Goal: Information Seeking & Learning: Check status

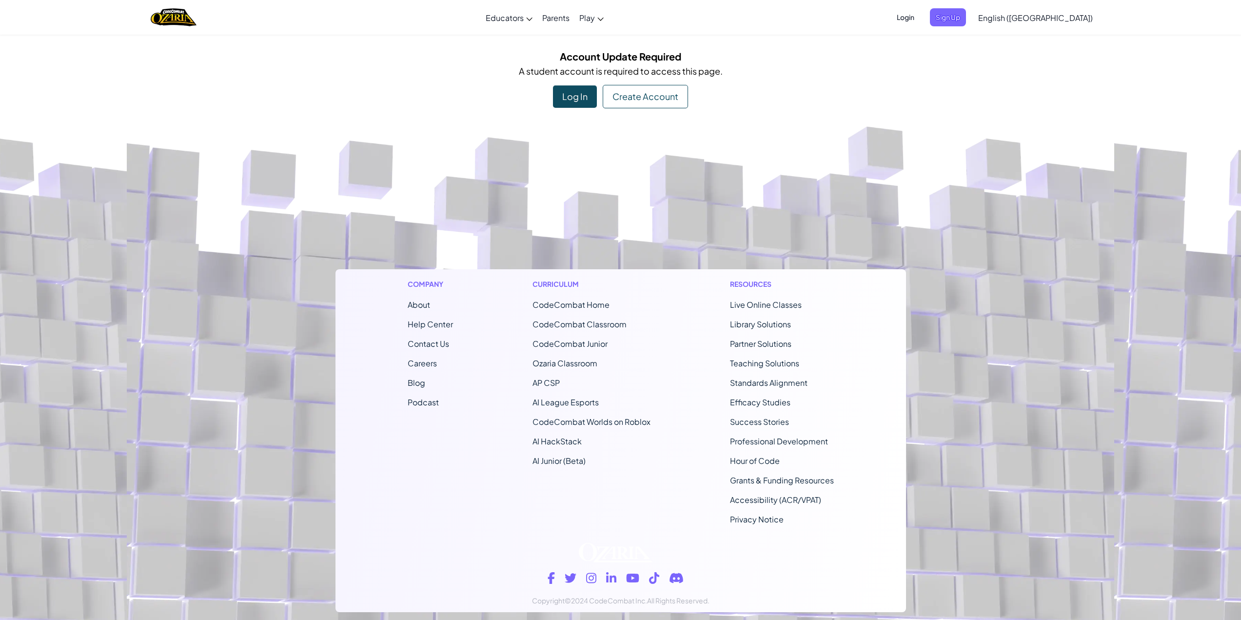
click at [577, 78] on div "Account Update Required A student account is required to access this page. Log …" at bounding box center [620, 78] width 570 height 59
click at [570, 94] on div "Log In" at bounding box center [575, 96] width 44 height 22
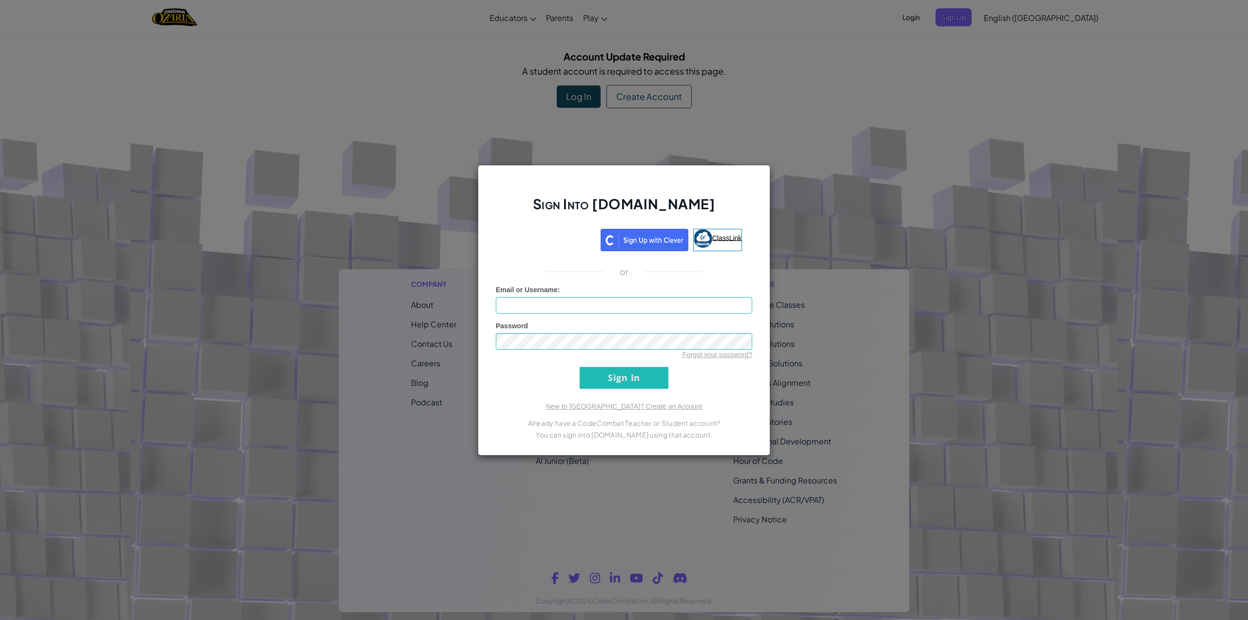
click at [704, 234] on img at bounding box center [703, 238] width 19 height 19
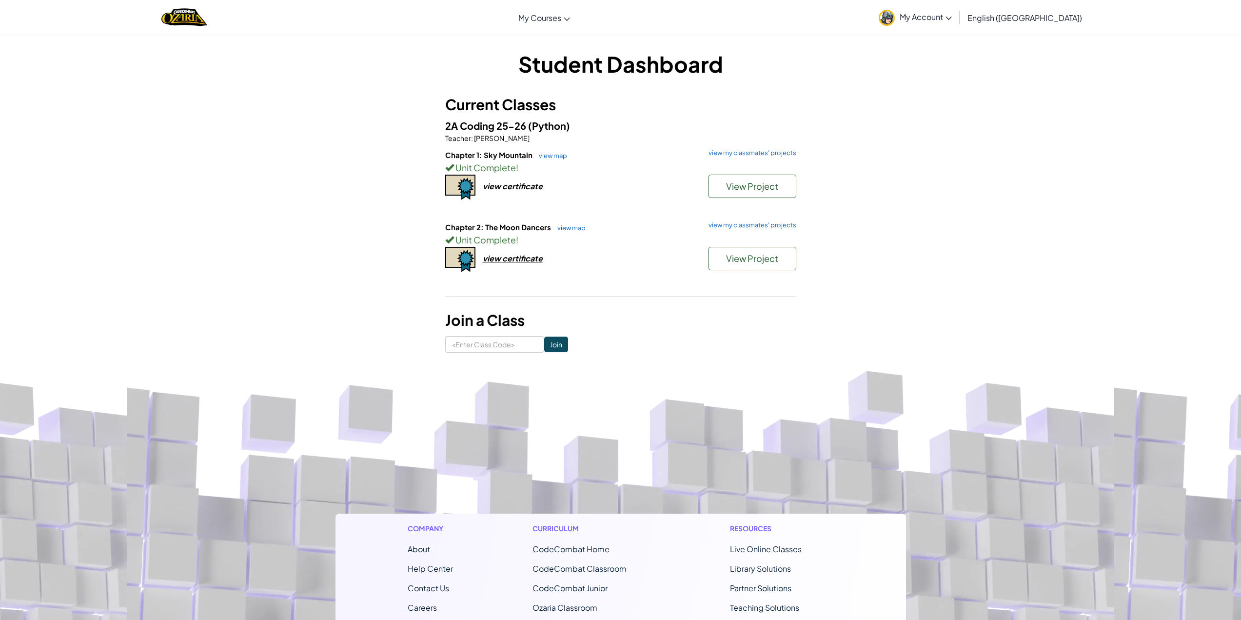
click at [547, 259] on div "Chapter 2: The Moon Dancers view map view my classmates' projects Unit Complete…" at bounding box center [620, 258] width 351 height 72
click at [525, 256] on div "view certificate" at bounding box center [513, 258] width 60 height 10
click at [759, 188] on span "View Project" at bounding box center [752, 185] width 52 height 11
